Goal: Information Seeking & Learning: Learn about a topic

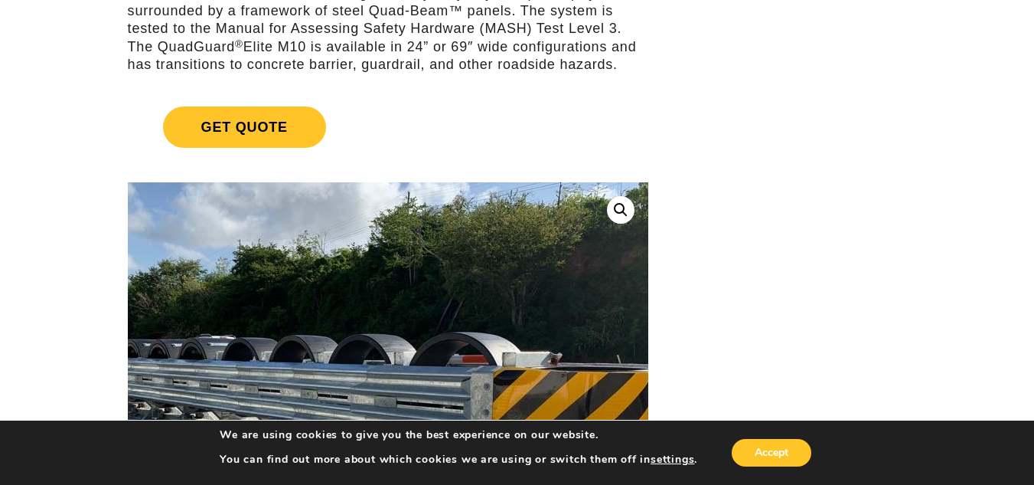
scroll to position [383, 0]
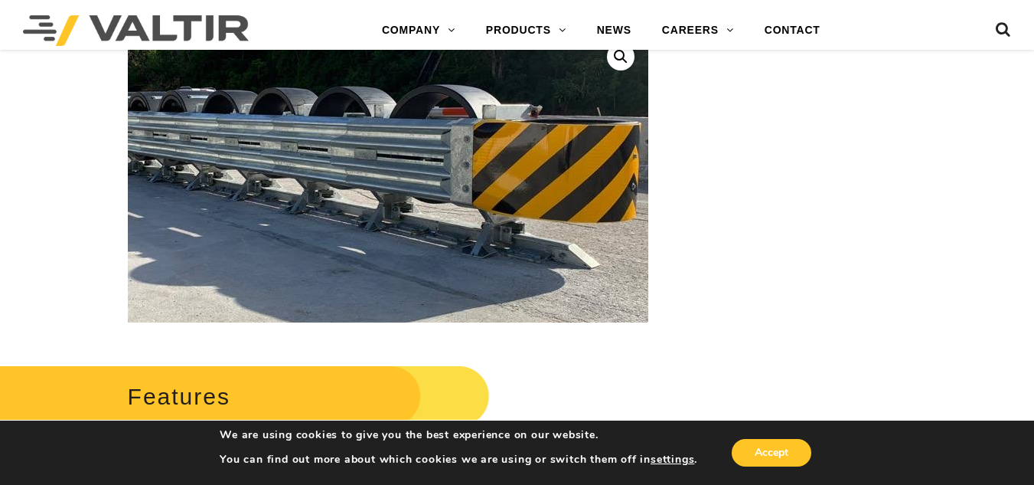
click at [502, 187] on img at bounding box center [330, 165] width 784 height 588
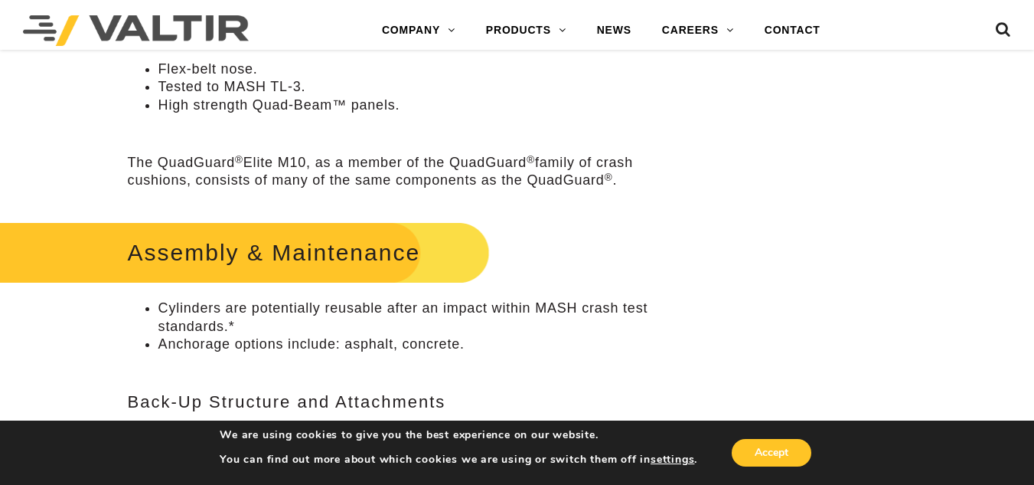
scroll to position [689, 0]
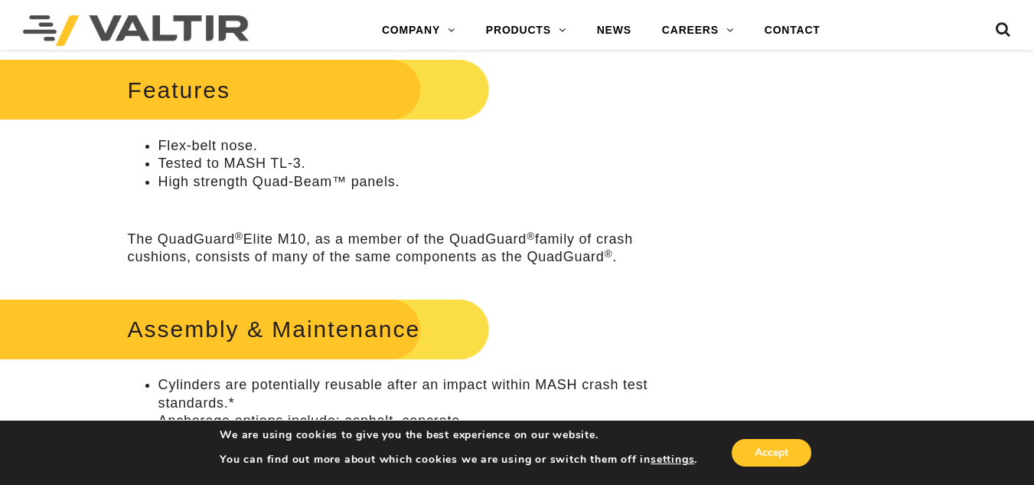
click at [630, 178] on li "High strength Quad-Beam™ panels." at bounding box center [403, 182] width 490 height 18
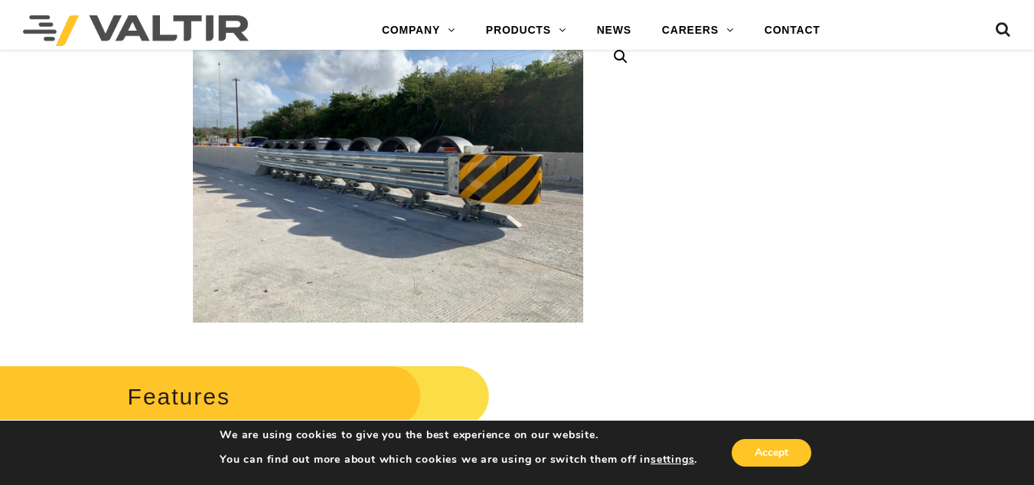
scroll to position [0, 0]
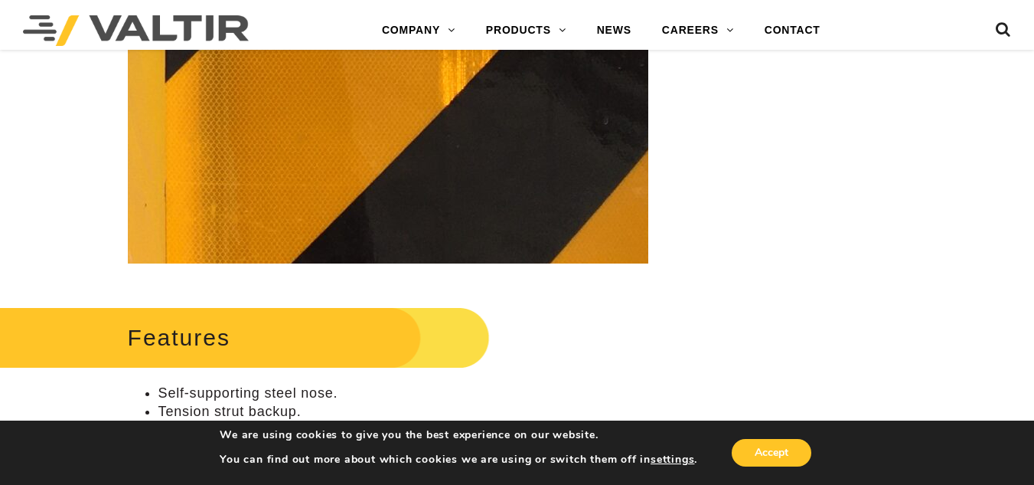
scroll to position [383, 0]
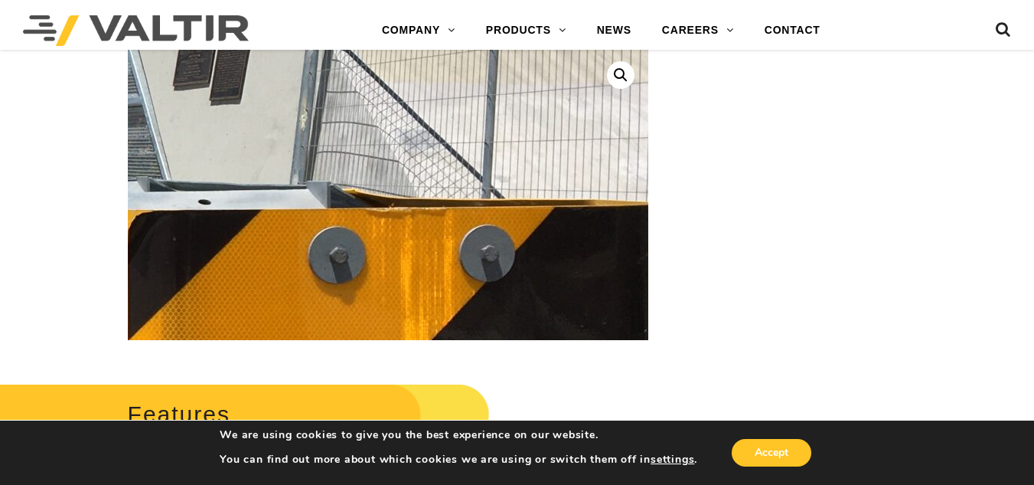
scroll to position [459, 0]
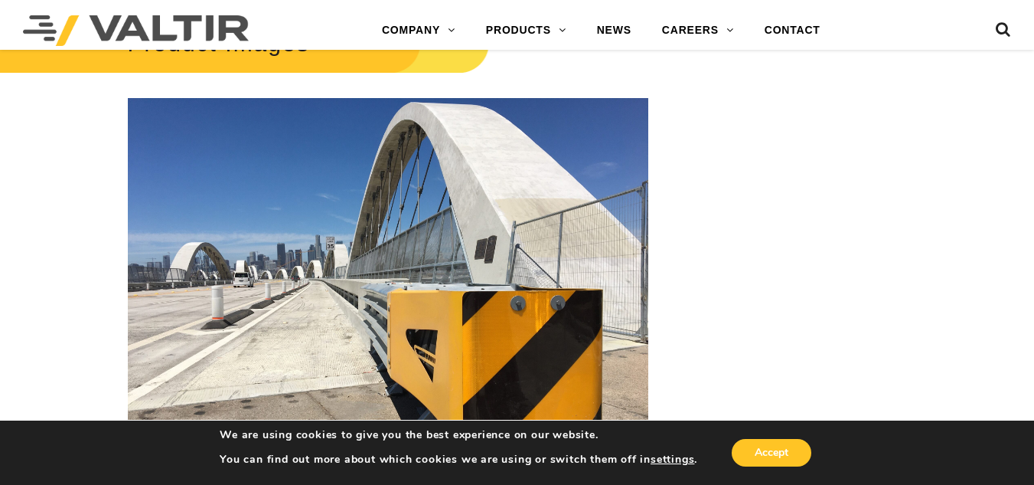
scroll to position [2296, 0]
